Goal: Task Accomplishment & Management: Use online tool/utility

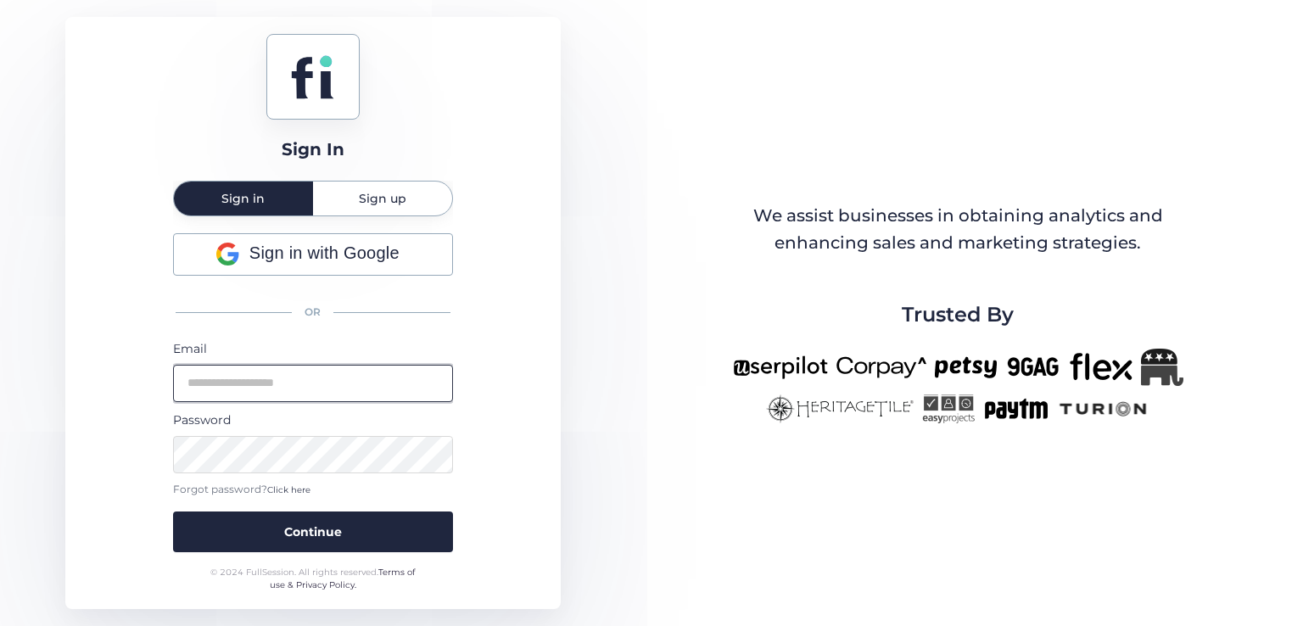
click at [349, 383] on input "email" at bounding box center [313, 383] width 280 height 37
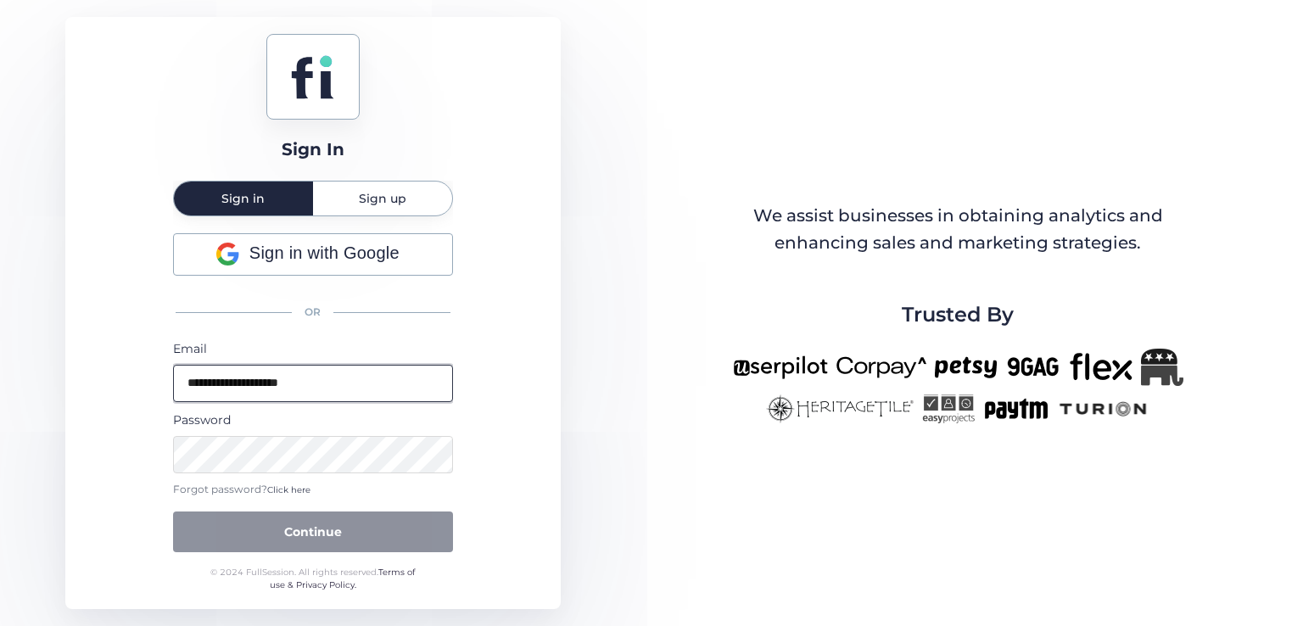
type input "**********"
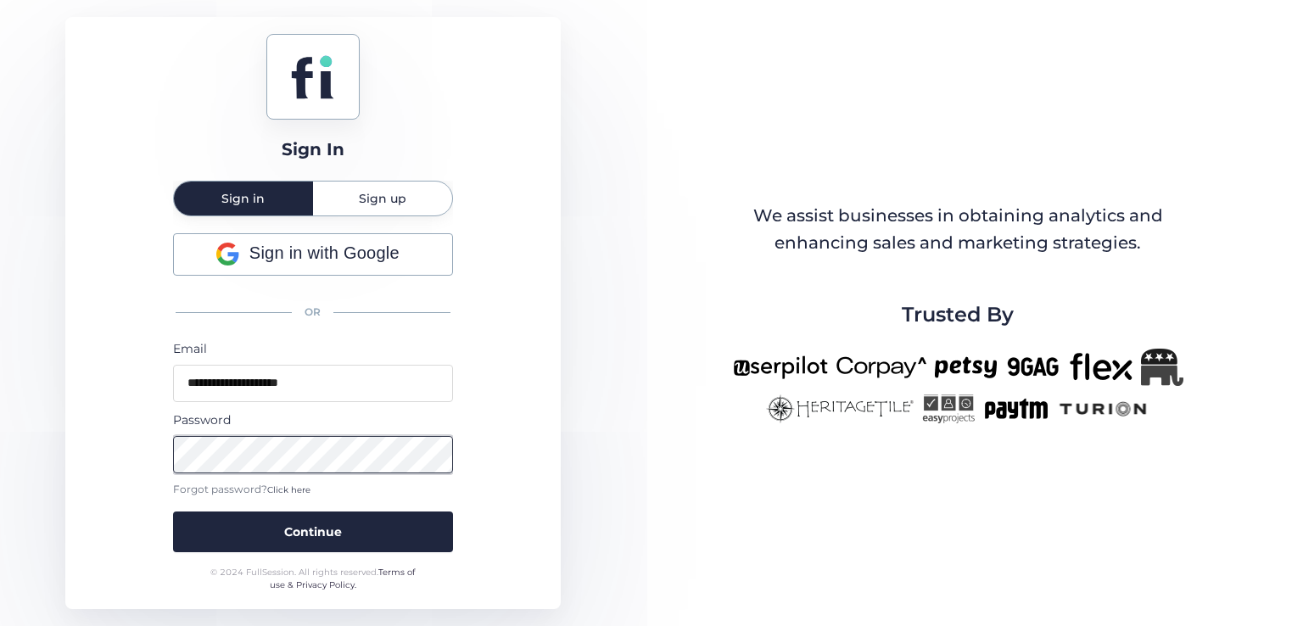
click at [173, 511] on button "Continue" at bounding box center [313, 531] width 280 height 41
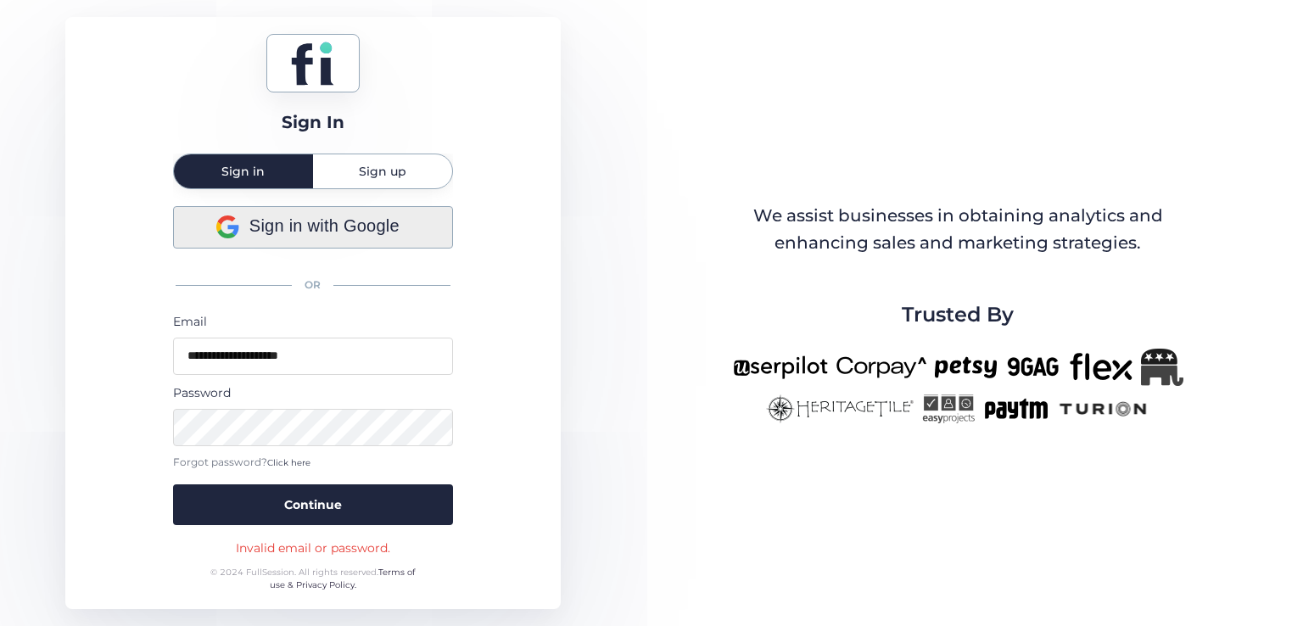
click at [237, 213] on div "Sign in with Google" at bounding box center [313, 227] width 278 height 41
